Goal: Task Accomplishment & Management: Complete application form

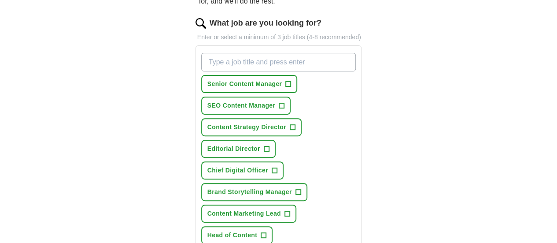
scroll to position [132, 0]
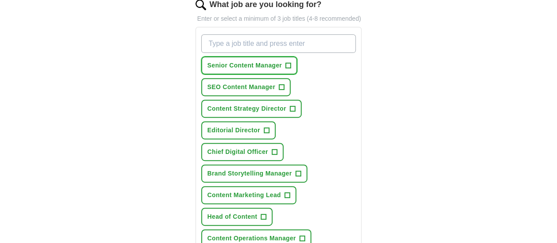
click at [285, 63] on span "+" at bounding box center [288, 66] width 6 height 6
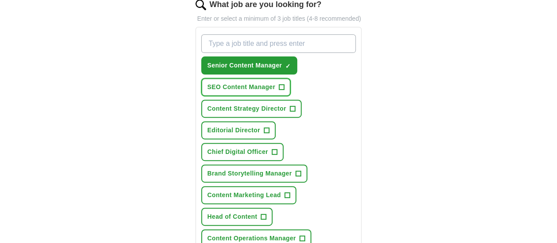
click at [291, 78] on button "SEO Content Manager +" at bounding box center [245, 87] width 89 height 18
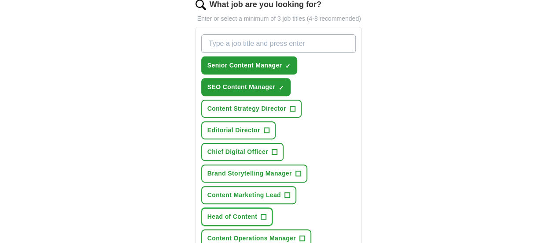
click at [266, 213] on span "+" at bounding box center [263, 216] width 5 height 7
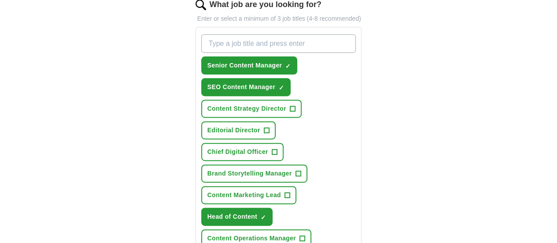
click at [284, 191] on span "+" at bounding box center [286, 194] width 5 height 7
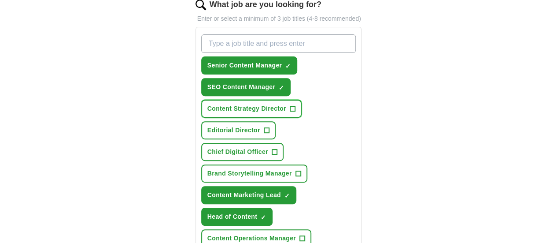
click at [248, 104] on span "Content Strategy Director" at bounding box center [246, 108] width 79 height 9
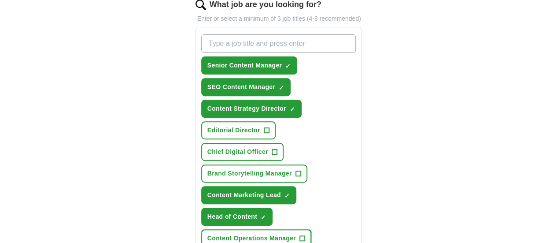
click at [274, 233] on span "Content Operations Manager" at bounding box center [251, 237] width 88 height 9
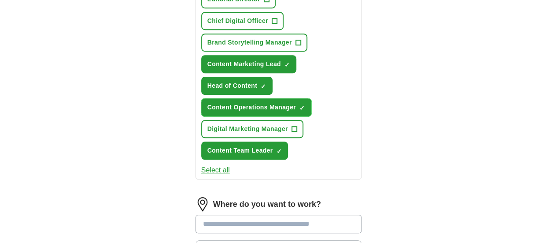
scroll to position [264, 0]
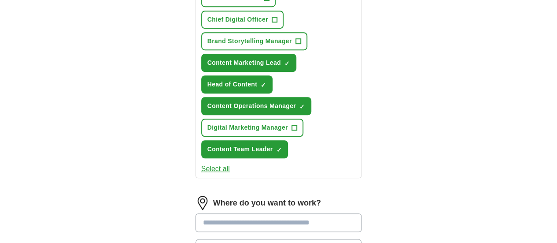
click at [314, 213] on input at bounding box center [278, 222] width 166 height 18
click at [305, 213] on input at bounding box center [278, 222] width 166 height 18
type input "*****"
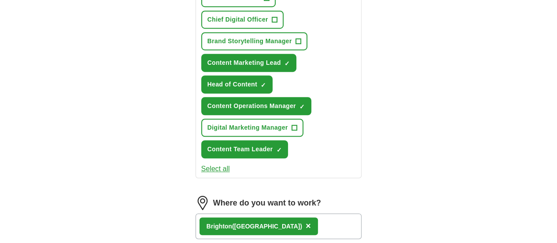
click at [305, 213] on div "Brigh ton ([GEOGRAPHIC_DATA]) ×" at bounding box center [278, 226] width 166 height 26
click at [298, 213] on div "Brigh ton ([GEOGRAPHIC_DATA]) ×" at bounding box center [278, 226] width 166 height 26
click at [330, 213] on div "Brigh ton ([GEOGRAPHIC_DATA]) ×" at bounding box center [278, 226] width 166 height 26
click at [421, 142] on div "ApplyIQ Let ApplyIQ do the hard work of searching and applying for jobs. Just t…" at bounding box center [278, 91] width 451 height 657
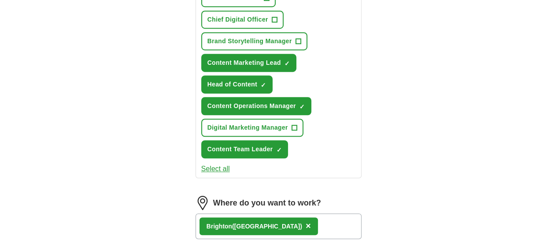
click at [299, 213] on div "Brigh ton ([GEOGRAPHIC_DATA]) ×" at bounding box center [278, 226] width 166 height 26
click at [313, 213] on div "Brigh ton ([GEOGRAPHIC_DATA]) ×" at bounding box center [278, 226] width 166 height 26
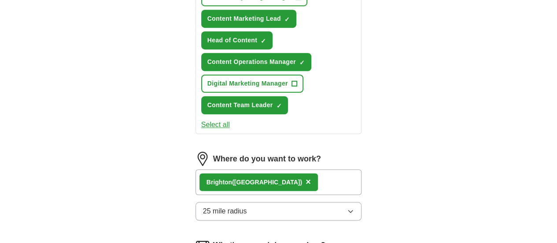
scroll to position [352, 0]
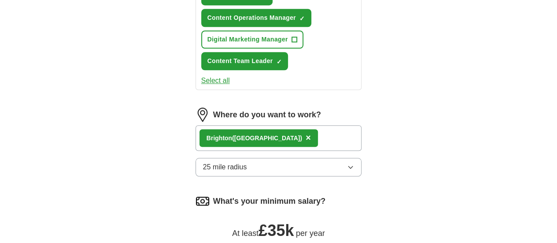
drag, startPoint x: 186, startPoint y: 133, endPoint x: 220, endPoint y: 136, distance: 34.4
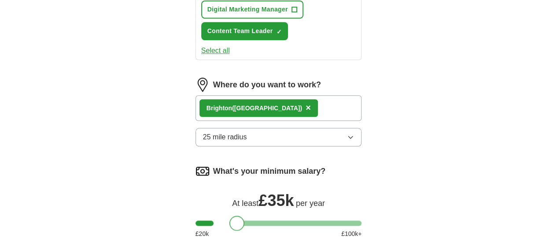
scroll to position [396, 0]
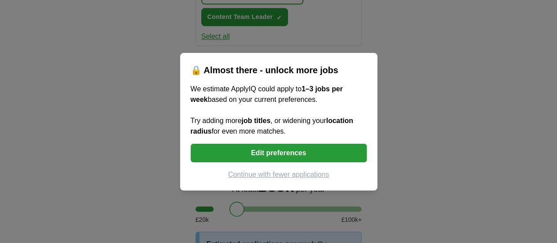
click at [272, 155] on button "Edit preferences" at bounding box center [279, 153] width 176 height 18
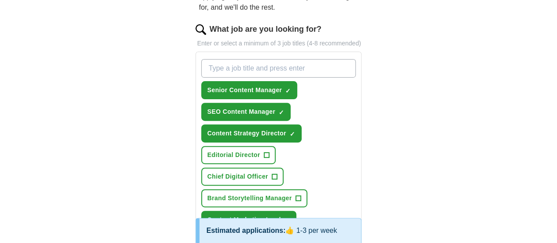
scroll to position [88, 0]
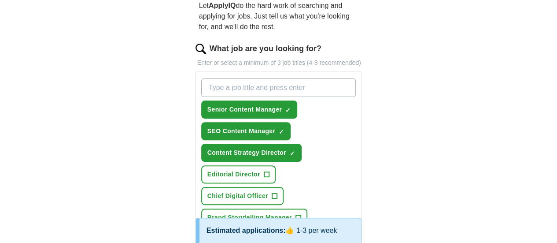
click at [247, 78] on input "What job are you looking for?" at bounding box center [278, 87] width 155 height 18
type input "Content Marketing Manager"
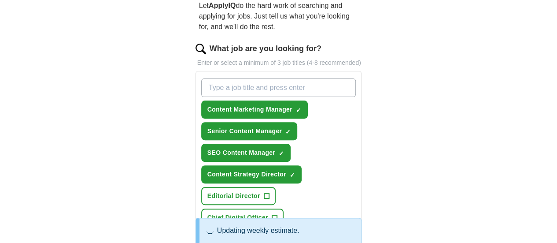
paste input "Content Marketing Manager"
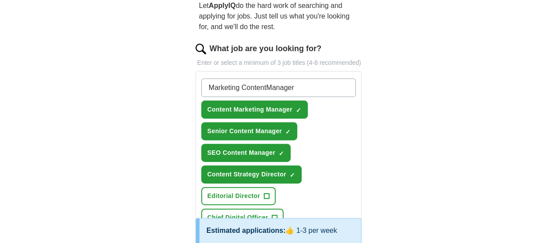
type input "Marketing Content Manager"
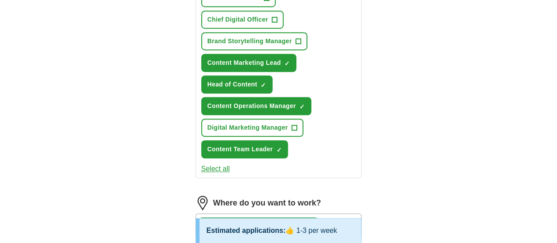
scroll to position [308, 0]
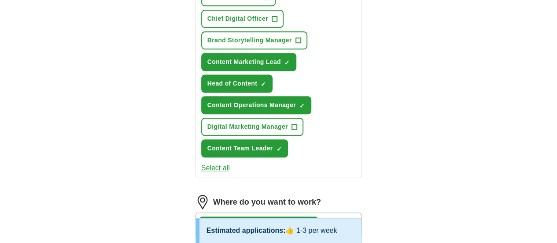
click at [298, 212] on div "Brigh ton ([GEOGRAPHIC_DATA]) ×" at bounding box center [278, 225] width 166 height 26
click at [195, 195] on img at bounding box center [202, 202] width 14 height 14
click at [213, 196] on label "Where do you want to work?" at bounding box center [267, 202] width 108 height 12
click at [268, 216] on div "Brigh ton ([GEOGRAPHIC_DATA]) ×" at bounding box center [258, 225] width 118 height 18
click at [282, 212] on div "Brigh ton ([GEOGRAPHIC_DATA]) ×" at bounding box center [278, 225] width 166 height 26
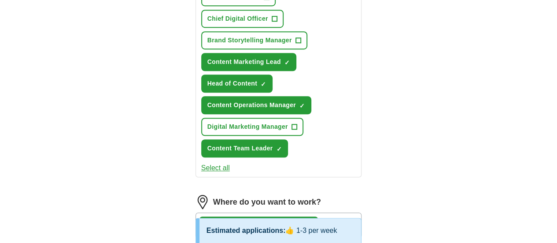
click at [300, 212] on div "Brigh ton ([GEOGRAPHIC_DATA]) ×" at bounding box center [278, 225] width 166 height 26
click at [301, 212] on div "Brigh ton ([GEOGRAPHIC_DATA]) ×" at bounding box center [278, 225] width 166 height 26
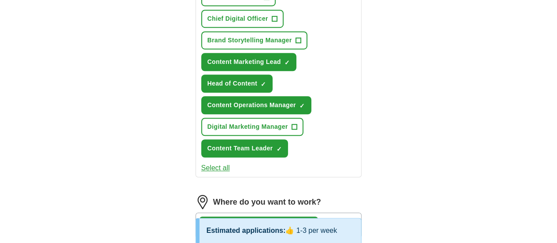
click at [301, 212] on div "Brigh ton ([GEOGRAPHIC_DATA]) ×" at bounding box center [278, 225] width 166 height 26
click at [305, 220] on span "×" at bounding box center [307, 225] width 5 height 10
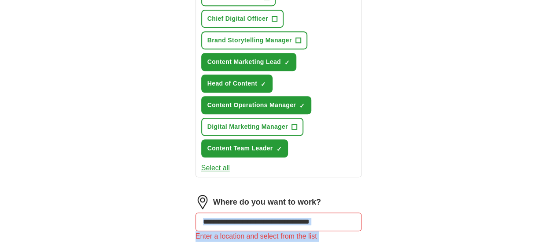
click at [313, 231] on div "Enter a location and select from the list" at bounding box center [278, 236] width 166 height 11
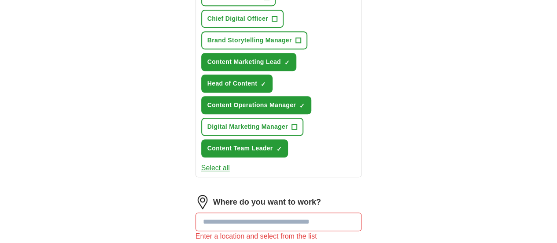
click at [318, 212] on input at bounding box center [278, 221] width 166 height 18
type input "******"
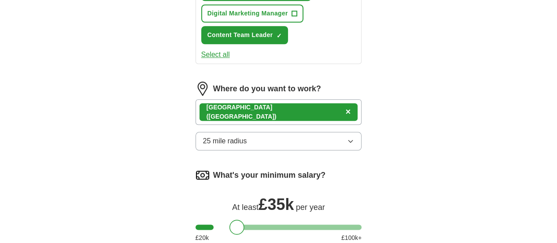
scroll to position [440, 0]
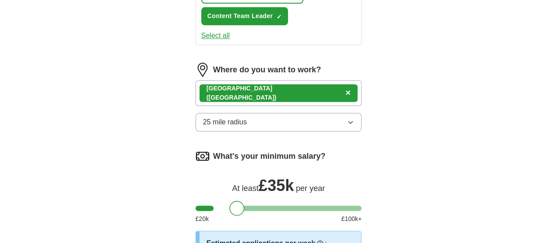
select select "**"
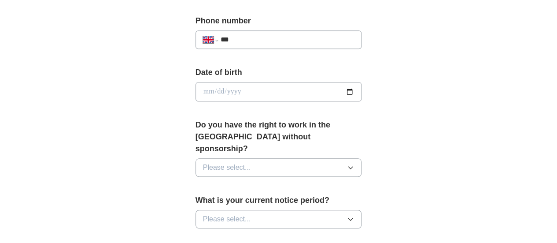
scroll to position [396, 0]
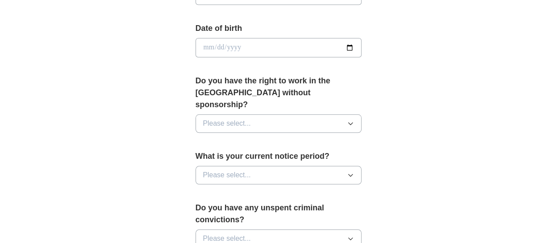
click at [260, 114] on button "Please select..." at bounding box center [278, 123] width 166 height 18
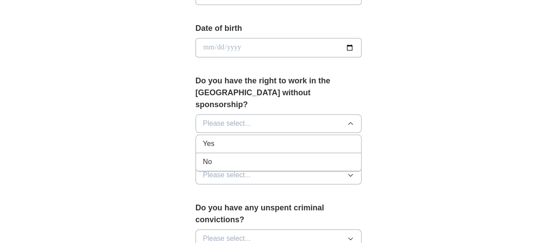
click at [223, 138] on div "Yes" at bounding box center [278, 143] width 151 height 11
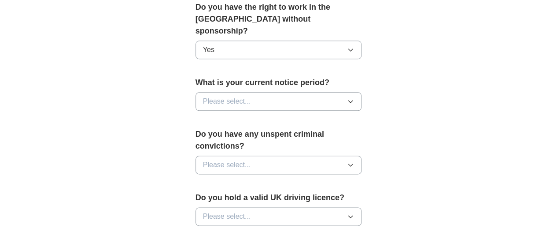
scroll to position [484, 0]
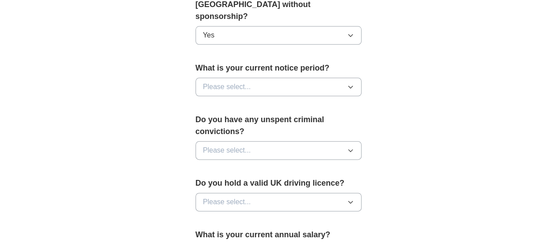
click at [231, 77] on button "Please select..." at bounding box center [278, 86] width 166 height 18
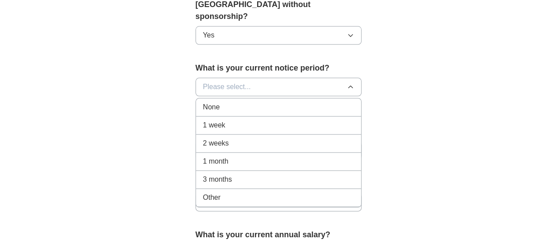
click at [207, 152] on li "1 month" at bounding box center [279, 161] width 166 height 18
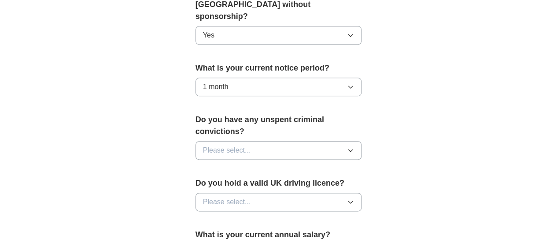
click at [217, 145] on span "Please select..." at bounding box center [227, 150] width 48 height 11
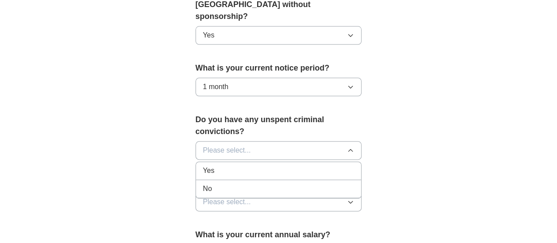
click at [212, 183] on div "No" at bounding box center [278, 188] width 151 height 11
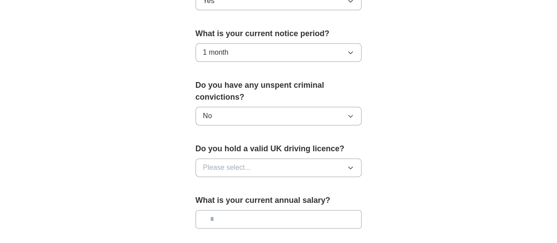
scroll to position [572, 0]
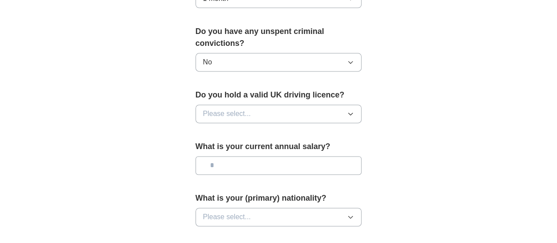
click at [228, 104] on button "Please select..." at bounding box center [278, 113] width 166 height 18
click at [221, 129] on div "Yes" at bounding box center [278, 134] width 151 height 11
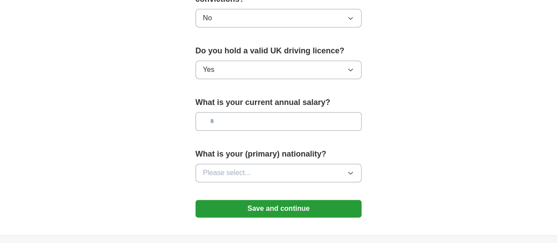
click at [240, 163] on button "Please select..." at bounding box center [278, 172] width 166 height 18
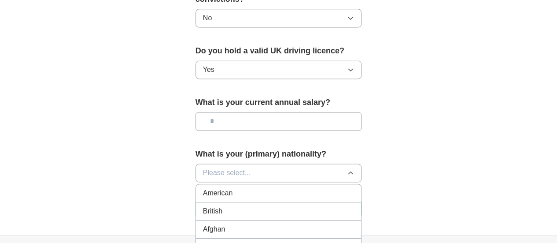
click at [277, 206] on div "British" at bounding box center [278, 211] width 151 height 11
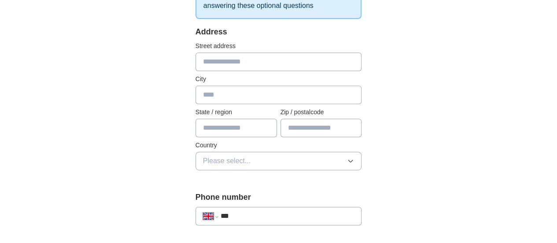
scroll to position [132, 0]
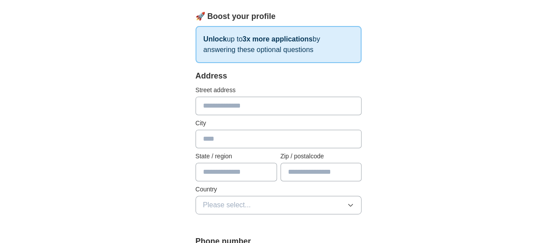
click at [255, 110] on input "text" at bounding box center [278, 105] width 166 height 18
type input "**********"
type input "****"
type input "**********"
type input "*******"
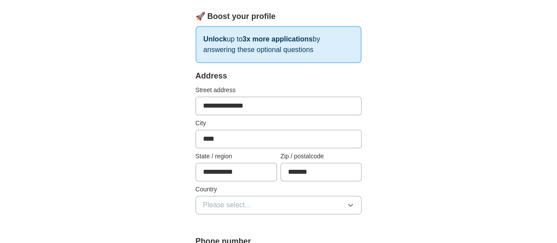
click at [242, 201] on button "Please select..." at bounding box center [278, 204] width 166 height 18
click at [259, 226] on div "[GEOGRAPHIC_DATA]" at bounding box center [278, 225] width 151 height 11
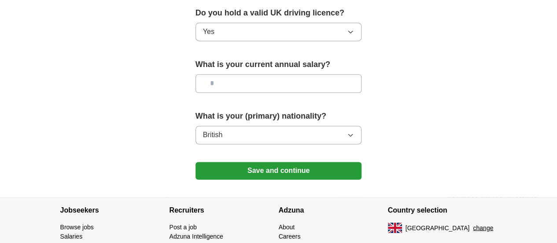
scroll to position [679, 0]
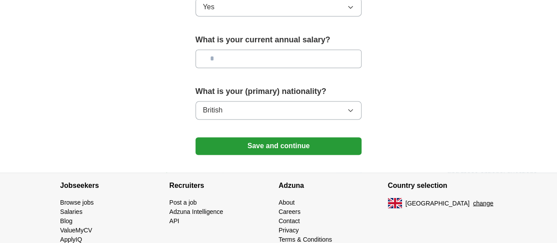
click at [302, 137] on button "Save and continue" at bounding box center [278, 146] width 166 height 18
